Goal: Information Seeking & Learning: Learn about a topic

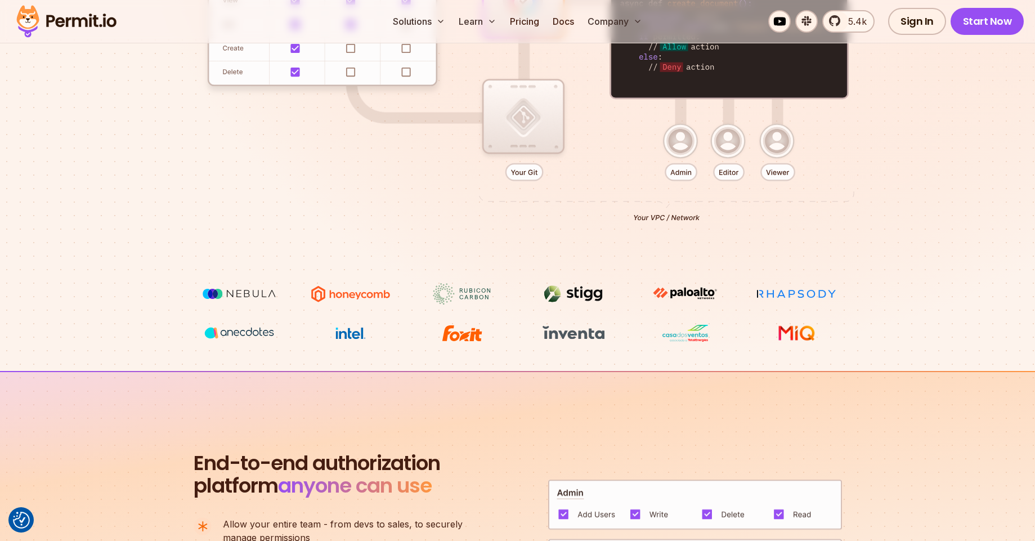
scroll to position [213, 0]
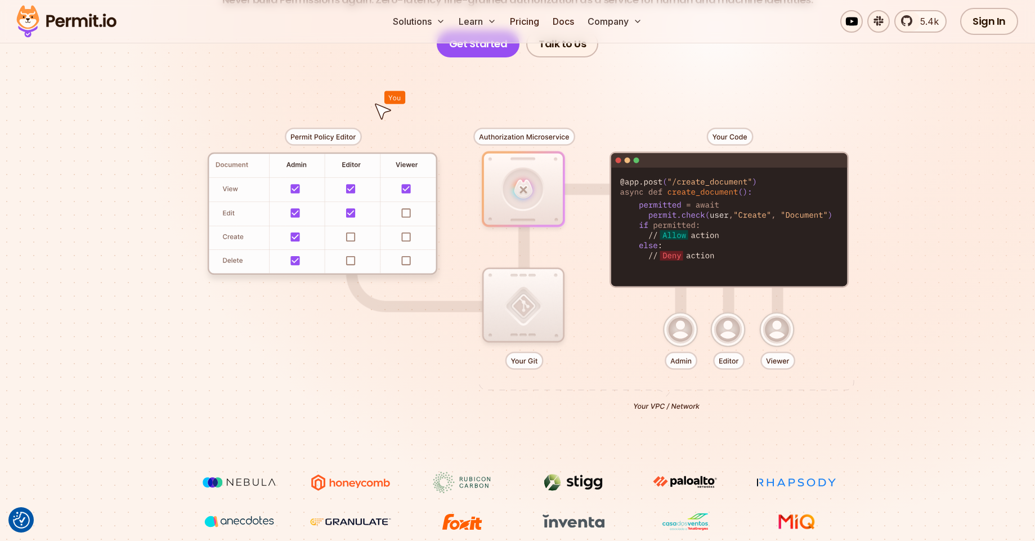
click at [527, 319] on div at bounding box center [518, 264] width 788 height 414
click at [544, 197] on div at bounding box center [518, 264] width 788 height 414
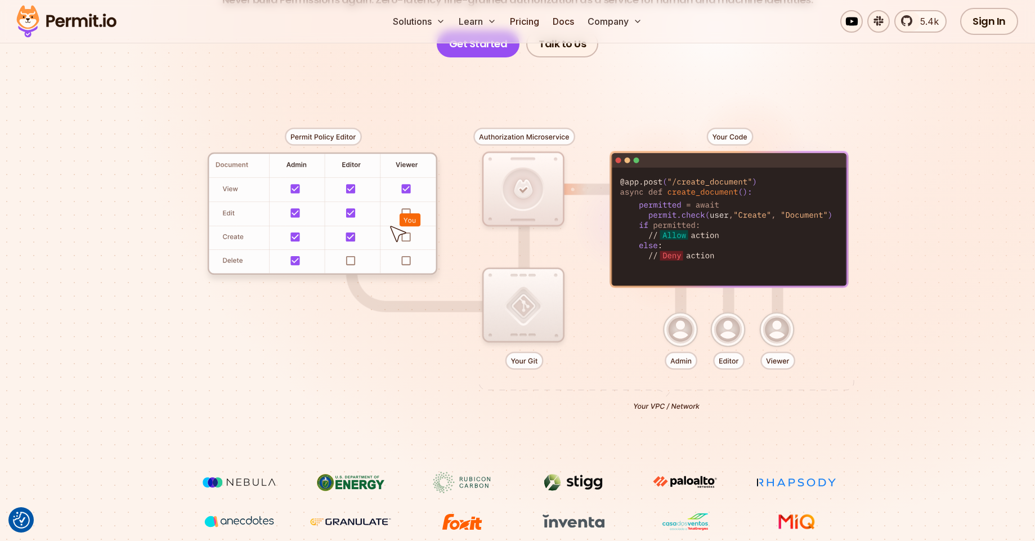
click at [407, 260] on div at bounding box center [518, 264] width 788 height 414
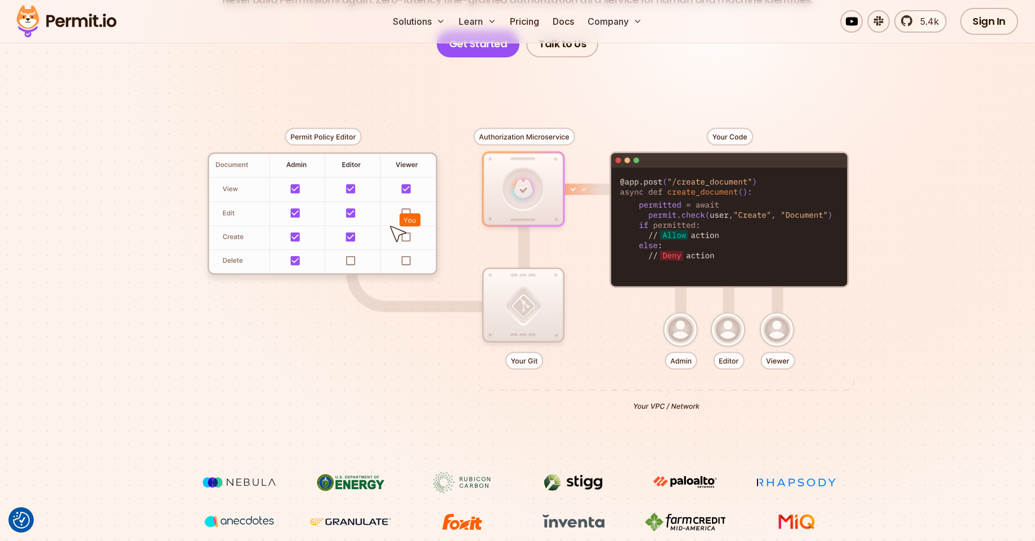
drag, startPoint x: 398, startPoint y: 231, endPoint x: 411, endPoint y: 212, distance: 23.0
click at [411, 212] on div at bounding box center [518, 264] width 788 height 414
click at [510, 197] on div at bounding box center [518, 264] width 788 height 414
click at [725, 359] on div at bounding box center [518, 264] width 788 height 414
drag, startPoint x: 740, startPoint y: 338, endPoint x: 787, endPoint y: 338, distance: 46.7
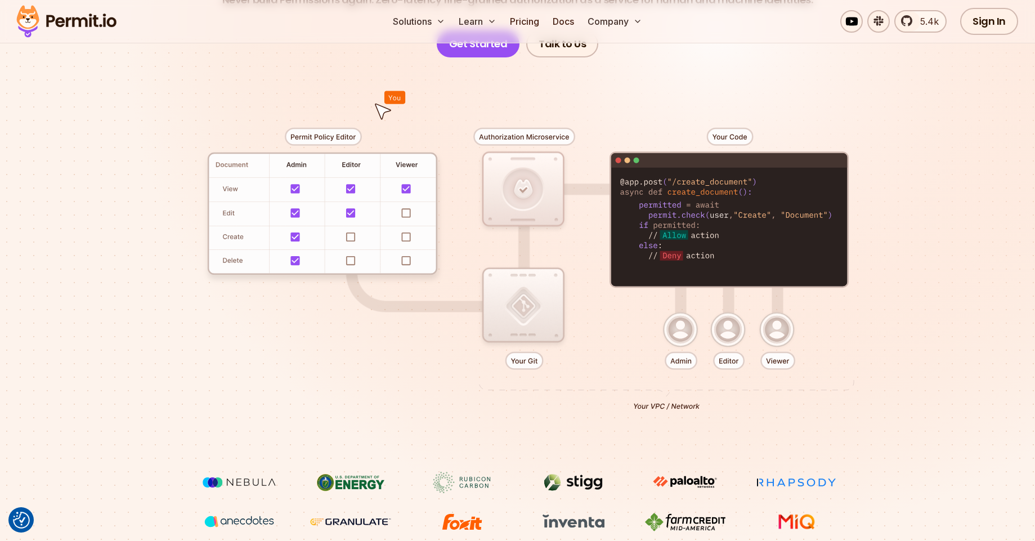
click at [741, 338] on div at bounding box center [518, 264] width 788 height 414
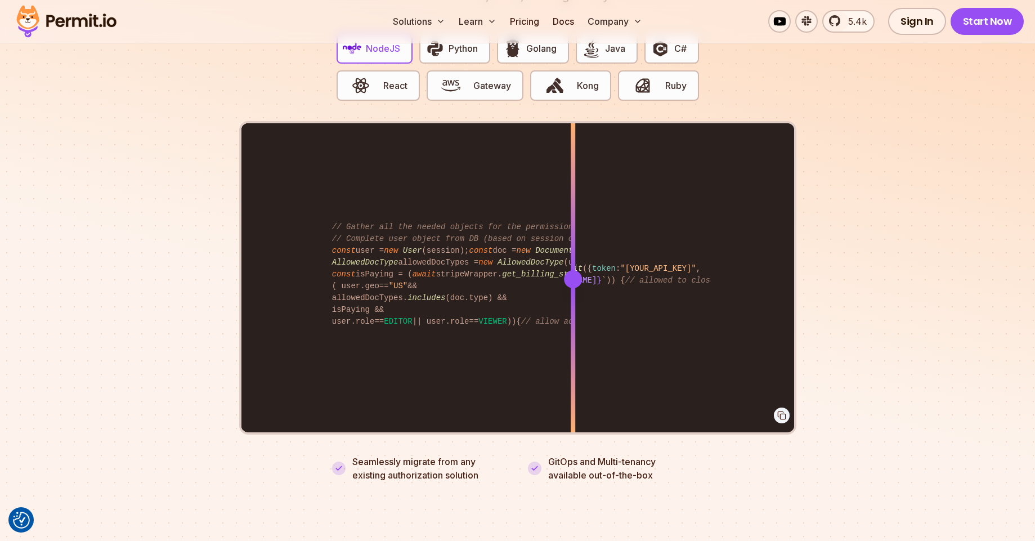
scroll to position [2259, 0]
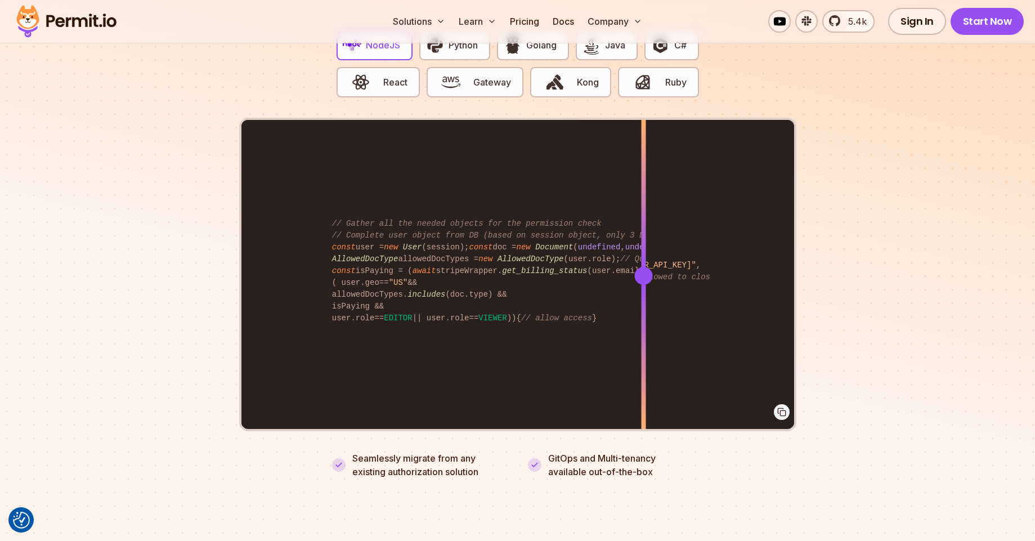
drag, startPoint x: 578, startPoint y: 262, endPoint x: 643, endPoint y: 281, distance: 68.2
click at [643, 281] on div at bounding box center [643, 275] width 5 height 311
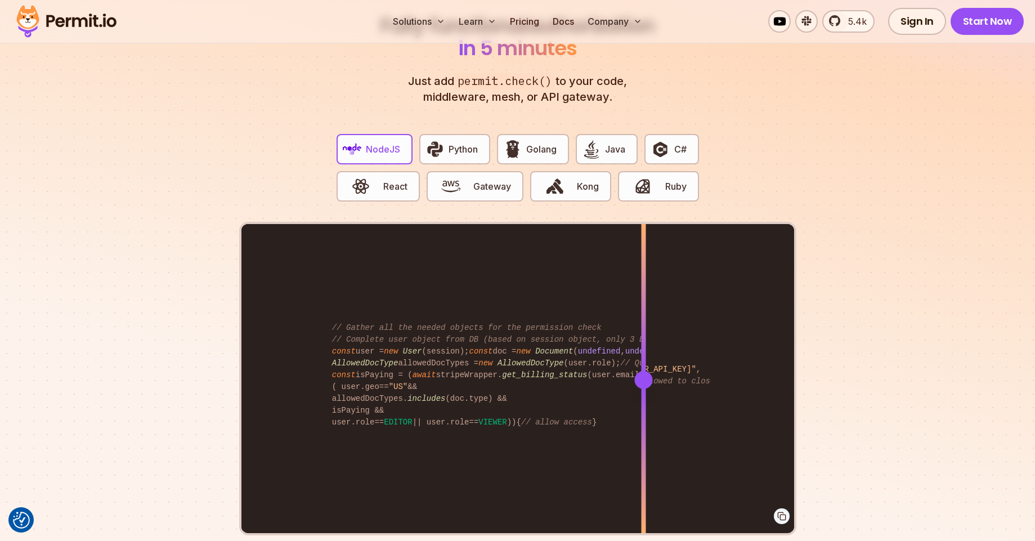
scroll to position [2157, 0]
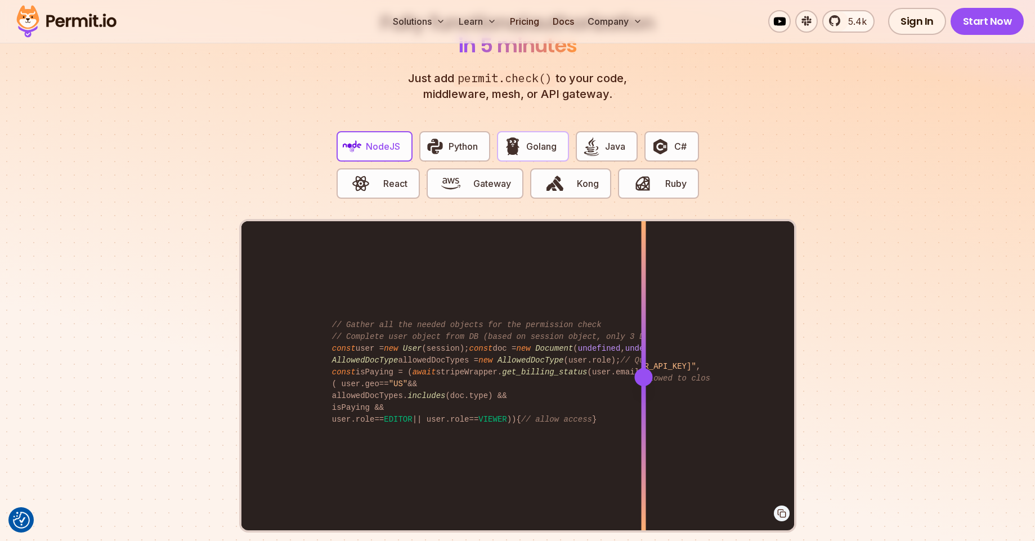
click at [525, 141] on button "Golang" at bounding box center [533, 146] width 72 height 30
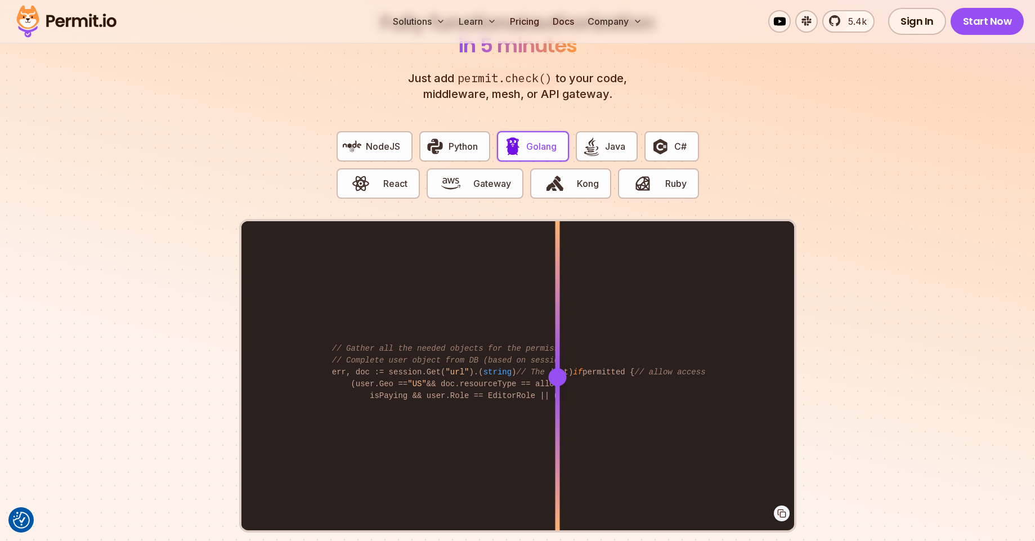
drag, startPoint x: 575, startPoint y: 353, endPoint x: 557, endPoint y: 356, distance: 17.6
click at [557, 356] on div at bounding box center [557, 376] width 5 height 311
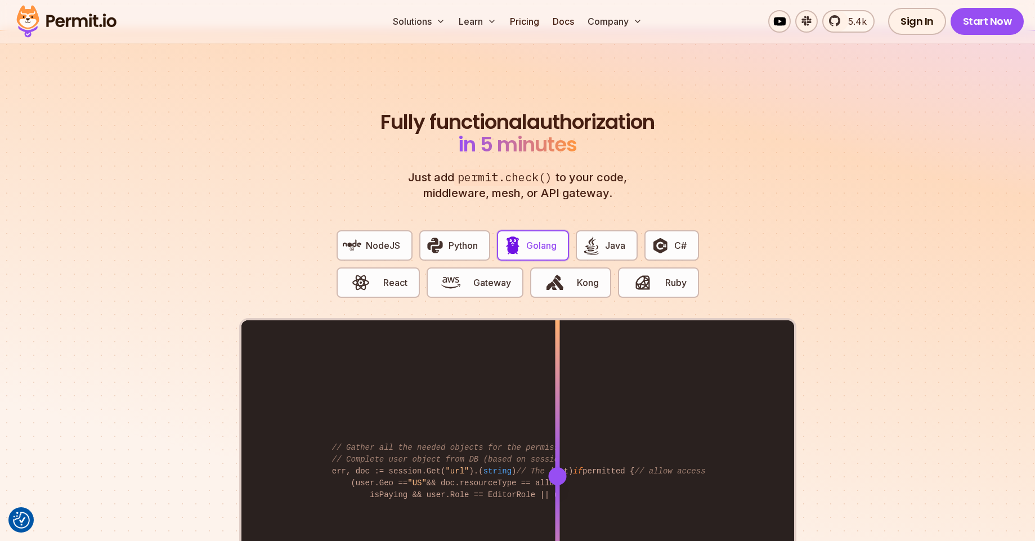
scroll to position [2056, 0]
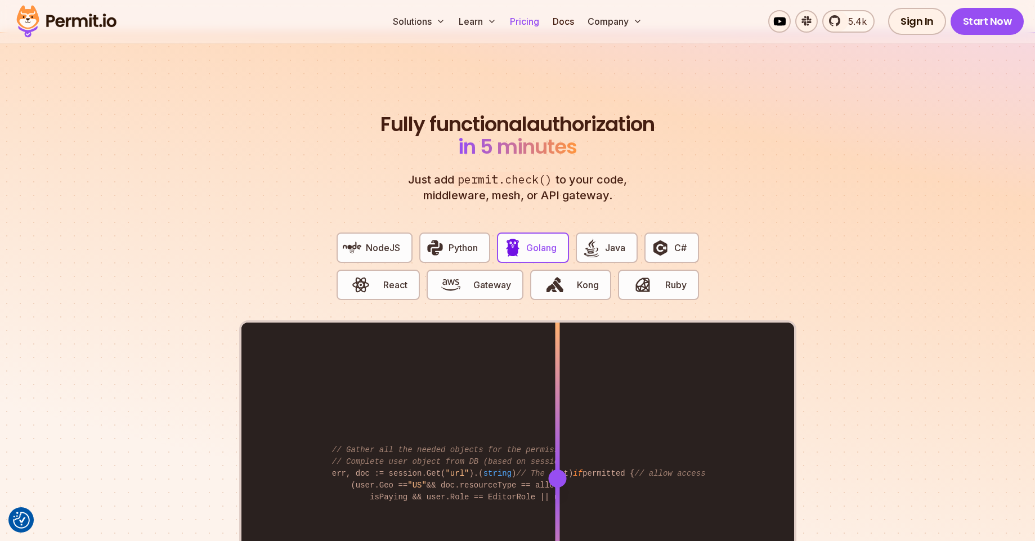
click at [526, 22] on link "Pricing" at bounding box center [524, 21] width 38 height 23
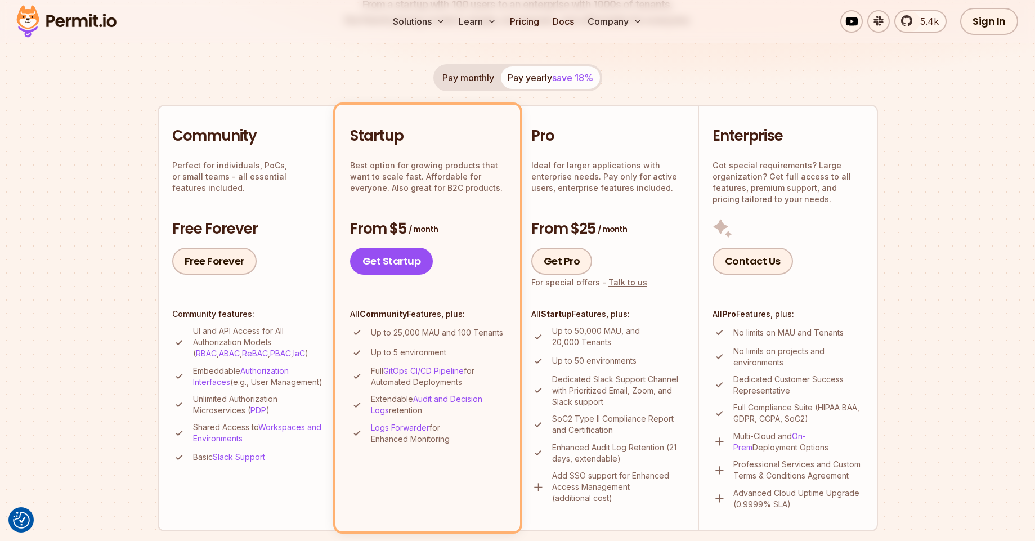
scroll to position [203, 0]
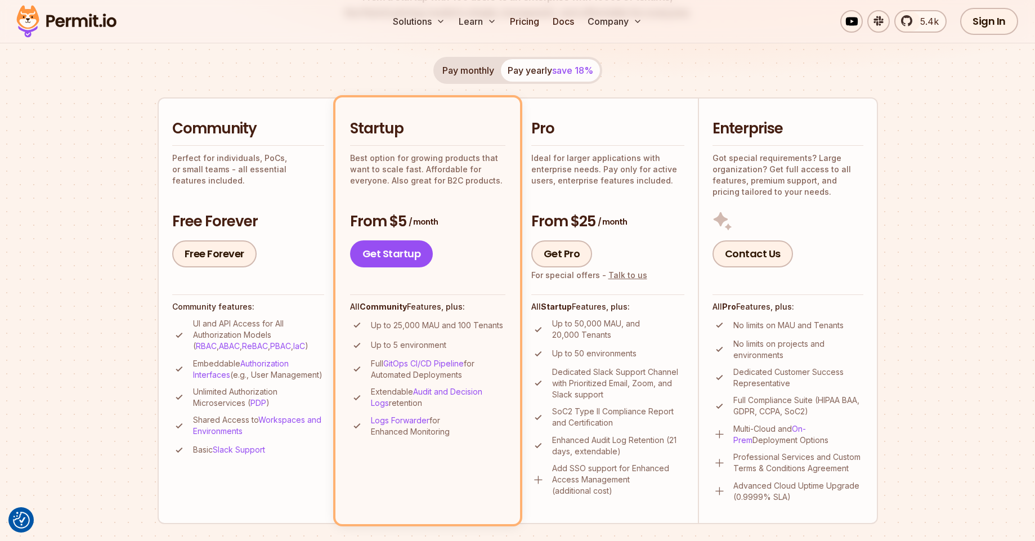
click at [240, 156] on p "Perfect for individuals, PoCs, or small teams - all essential features included." at bounding box center [248, 170] width 152 height 34
